Goal: Task Accomplishment & Management: Use online tool/utility

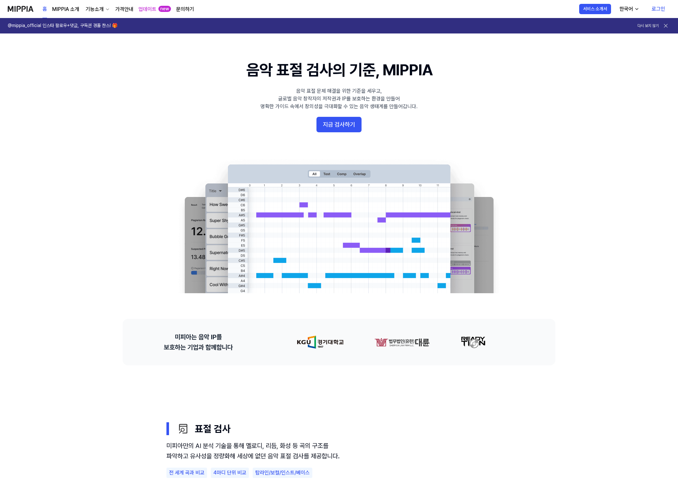
click at [442, 9] on link "로그인" at bounding box center [658, 9] width 24 height 18
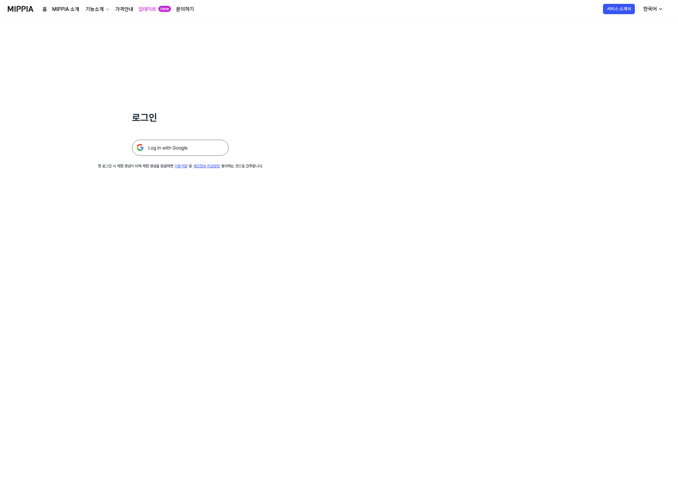
click at [194, 143] on img at bounding box center [180, 148] width 97 height 16
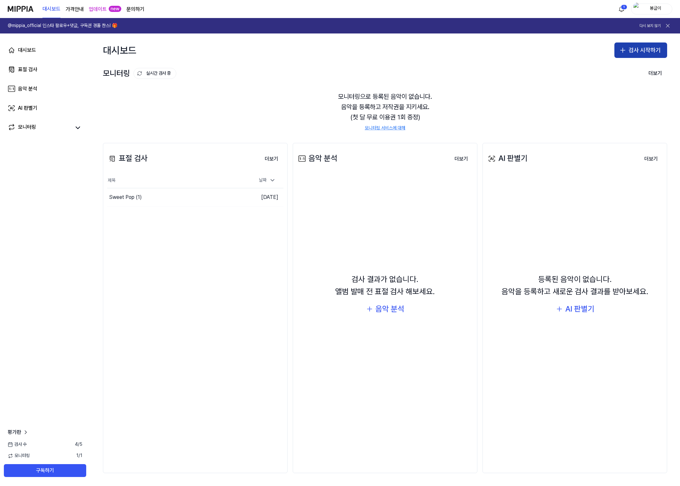
click at [622, 44] on button "검사 시작하기" at bounding box center [641, 49] width 53 height 15
click at [619, 66] on div "표절 검사" at bounding box center [615, 68] width 16 height 6
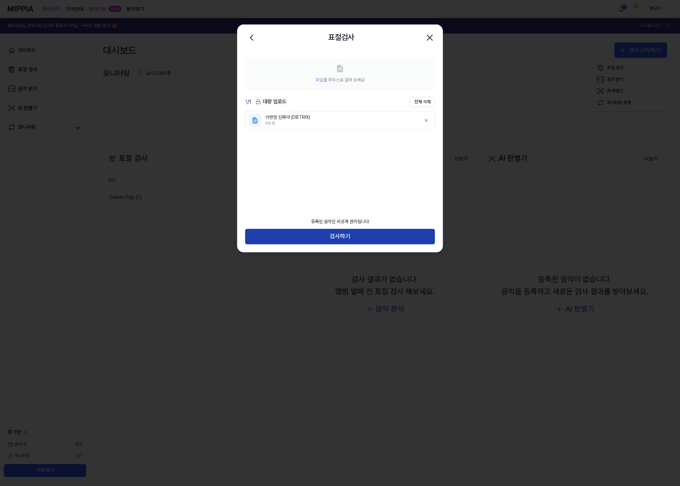
click at [349, 241] on button "검사하기" at bounding box center [340, 236] width 190 height 15
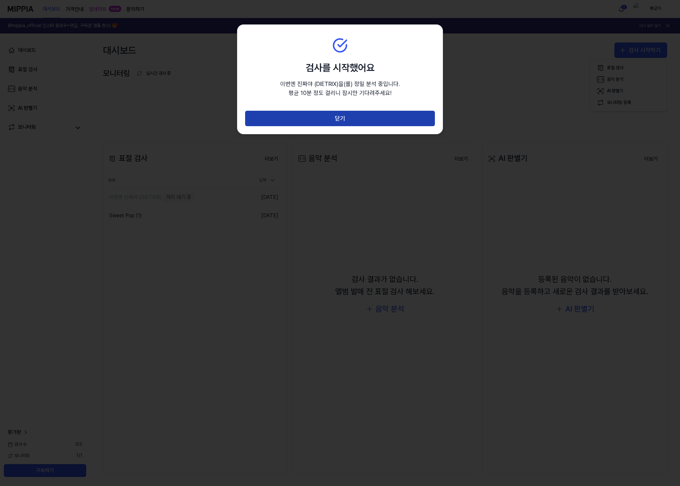
click at [353, 117] on button "닫기" at bounding box center [340, 118] width 190 height 15
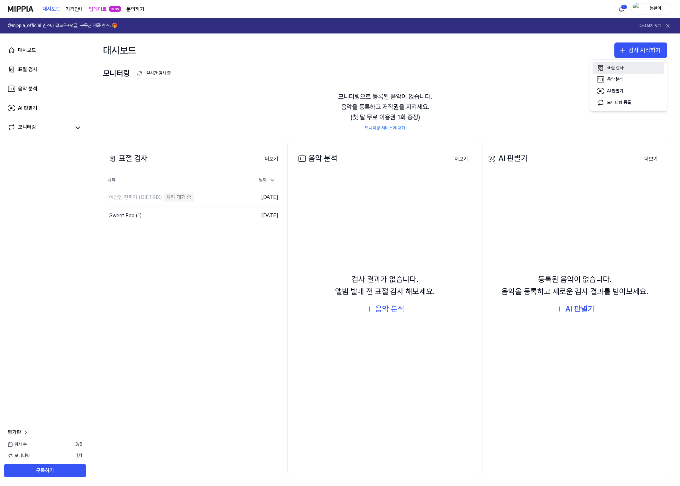
click at [611, 67] on div "표절 검사" at bounding box center [615, 68] width 16 height 6
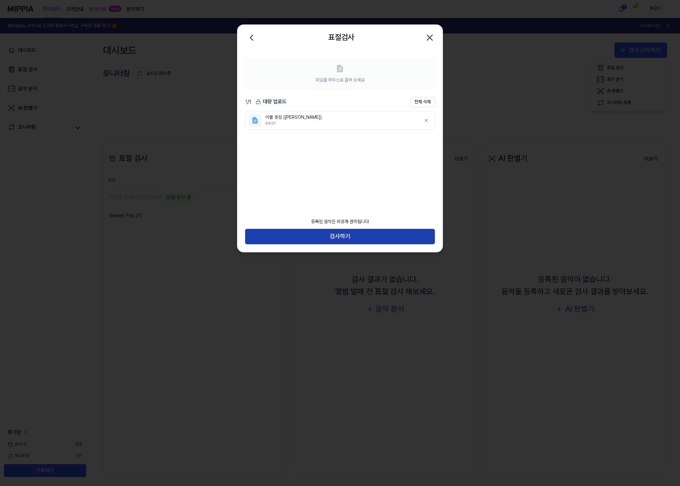
click at [344, 238] on button "검사하기" at bounding box center [340, 236] width 190 height 15
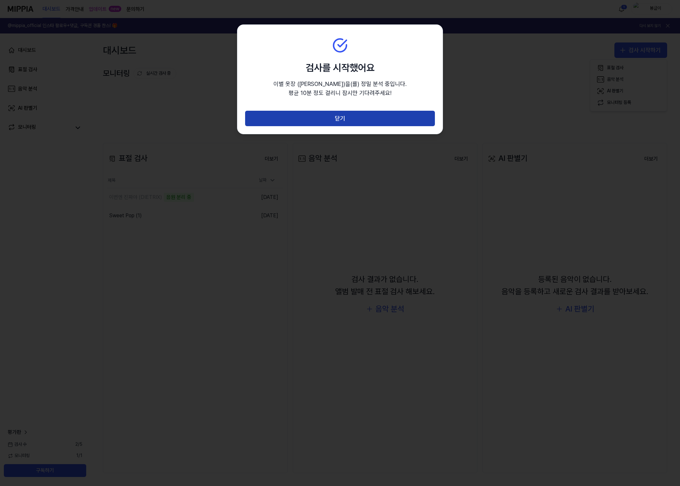
click at [368, 116] on button "닫기" at bounding box center [340, 118] width 190 height 15
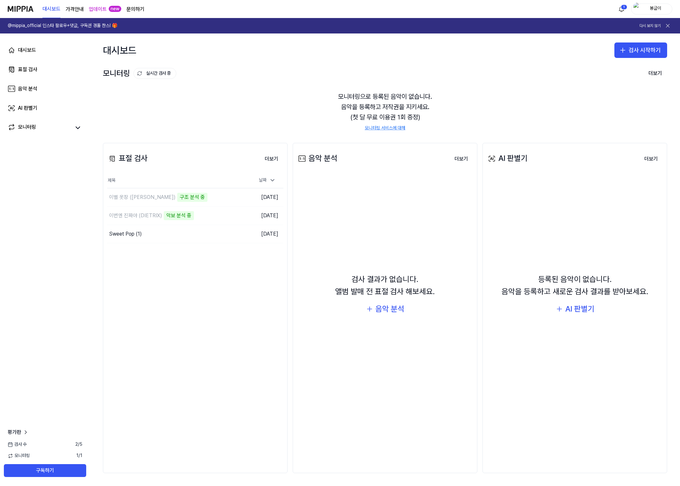
click at [77, 9] on page\) "가격안내" at bounding box center [75, 9] width 18 height 8
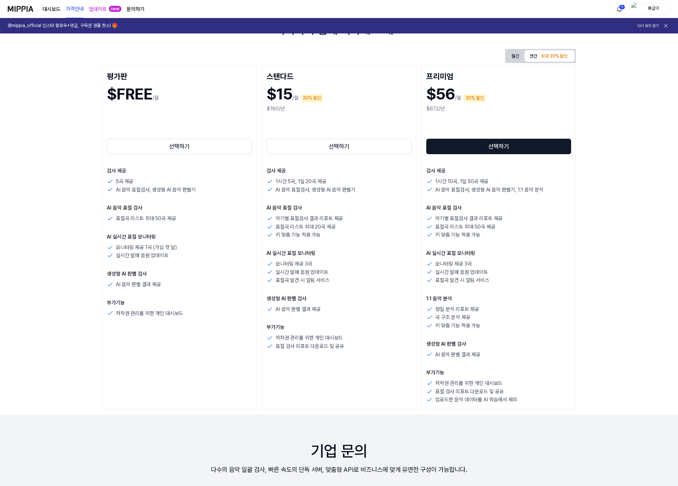
scroll to position [76, 0]
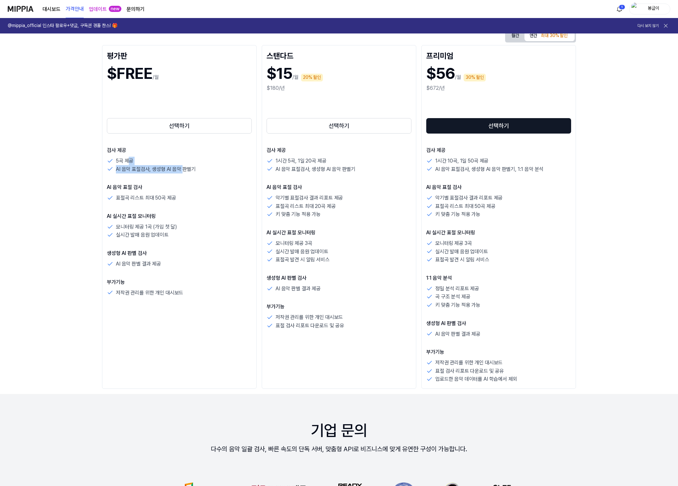
drag, startPoint x: 127, startPoint y: 161, endPoint x: 182, endPoint y: 170, distance: 55.3
click at [182, 170] on div "5곡 제공 AI 음악 표절검사, 생성형 AI 음악 판별기" at bounding box center [179, 165] width 145 height 16
click at [182, 170] on p "AI 음악 표절검사, 생성형 AI 음악 판별기" at bounding box center [156, 169] width 80 height 8
drag, startPoint x: 200, startPoint y: 170, endPoint x: 117, endPoint y: 161, distance: 84.2
click at [117, 161] on div "5곡 제공 AI 음악 표절검사, 생성형 AI 음악 판별기" at bounding box center [179, 165] width 145 height 16
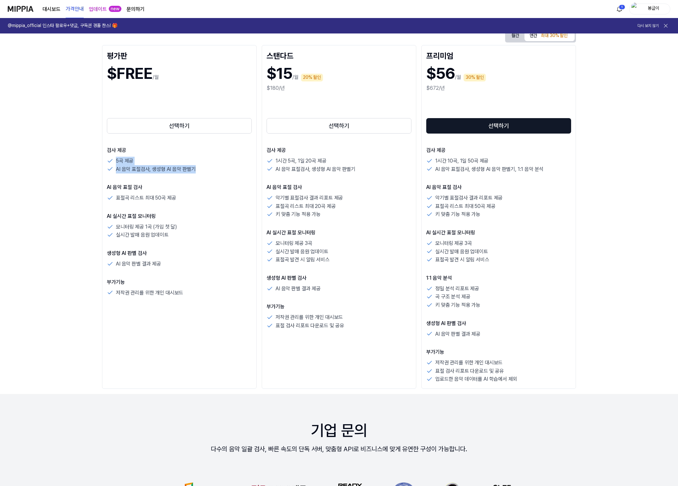
click at [117, 161] on p "5곡 제공" at bounding box center [124, 161] width 17 height 8
drag, startPoint x: 117, startPoint y: 196, endPoint x: 182, endPoint y: 196, distance: 65.3
click at [182, 196] on div "표절곡 리스트 최대 50곡 제공" at bounding box center [179, 198] width 145 height 8
drag, startPoint x: 179, startPoint y: 199, endPoint x: 123, endPoint y: 197, distance: 56.4
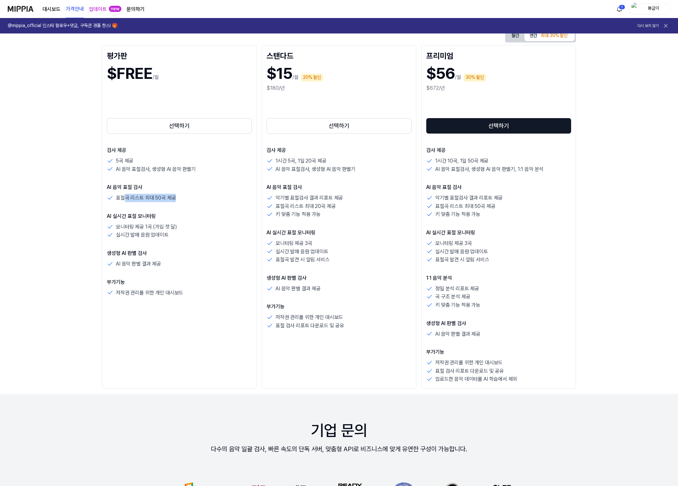
click at [123, 197] on div "표절곡 리스트 최대 50곡 제공" at bounding box center [179, 198] width 145 height 8
click at [123, 197] on p "표절곡 리스트 최대 50곡 제공" at bounding box center [146, 198] width 60 height 8
drag, startPoint x: 163, startPoint y: 232, endPoint x: 129, endPoint y: 231, distance: 34.1
click at [129, 231] on p "실시간 발매 음원 업데이트" at bounding box center [142, 235] width 53 height 8
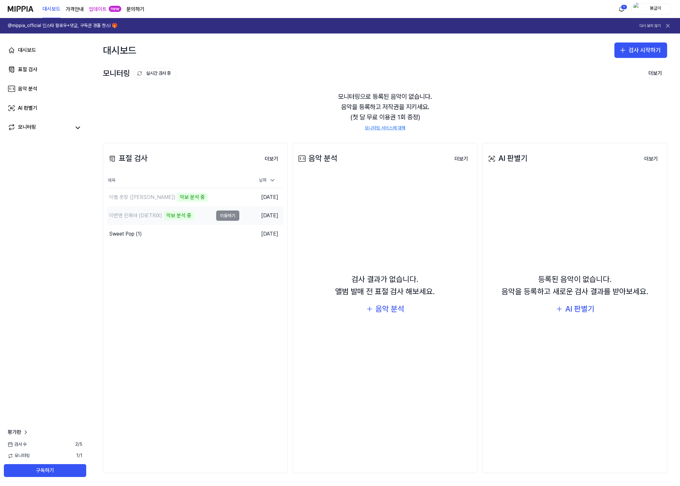
click at [225, 215] on td "이번엔 진짜야 (DIETRIX) 악보 분석 중 이동하기" at bounding box center [173, 216] width 132 height 18
click at [231, 197] on button "이동하기" at bounding box center [227, 197] width 23 height 10
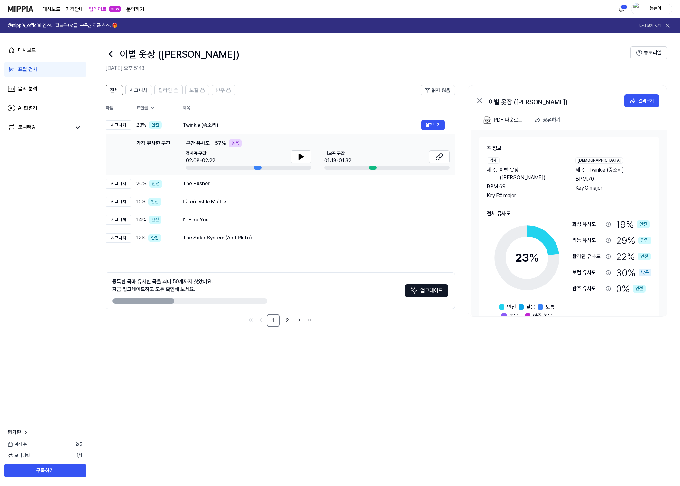
click at [155, 106] on icon at bounding box center [152, 108] width 6 height 6
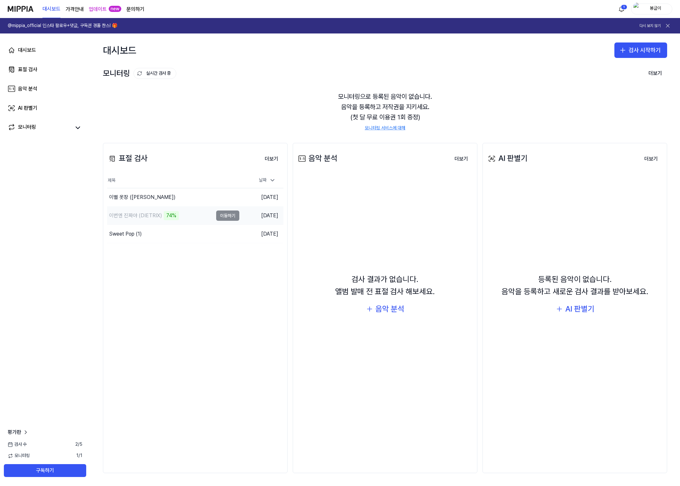
click at [226, 217] on td "이번엔 진짜야 (DIETRIX) 74% 이동하기" at bounding box center [173, 216] width 132 height 18
click at [224, 215] on td "이번엔 진짜야 (DIETRIX) 75% 이동하기" at bounding box center [173, 216] width 132 height 18
click at [224, 218] on button "이동하기" at bounding box center [227, 215] width 23 height 10
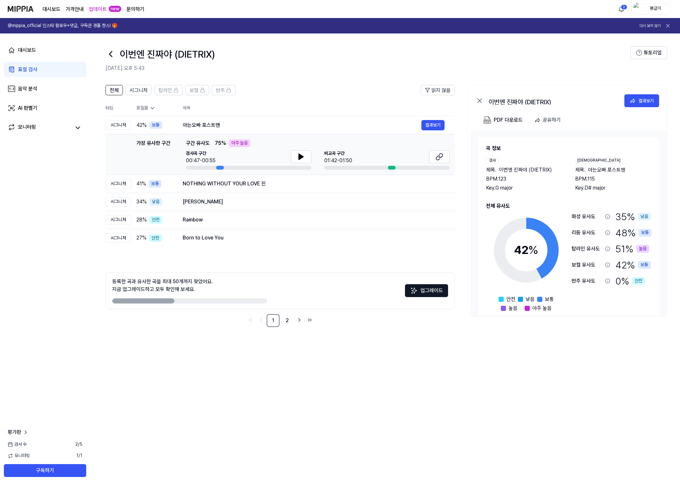
click at [151, 111] on th "표절률" at bounding box center [151, 108] width 41 height 16
